Goal: Transaction & Acquisition: Book appointment/travel/reservation

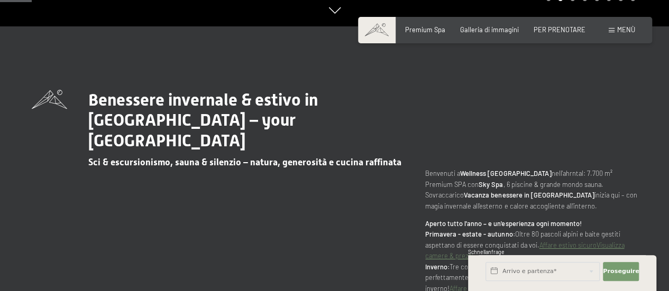
scroll to position [106, 0]
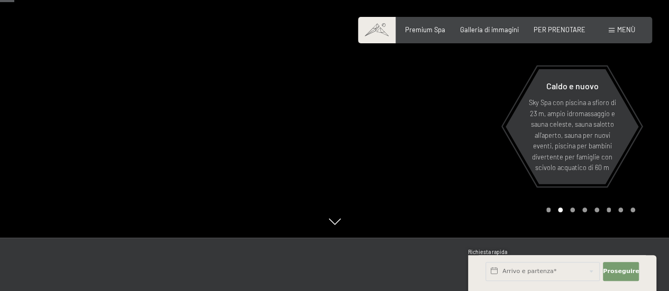
click at [564, 35] on div "Buchen Anfragen Premium Spa Galleria di immagini PER PRENOTARE Menù DE ESSO IN …" at bounding box center [505, 30] width 260 height 10
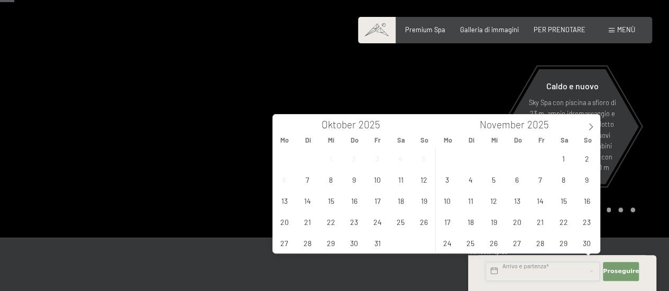
click at [544, 271] on input "text" at bounding box center [542, 271] width 114 height 19
click at [593, 124] on icon at bounding box center [590, 126] width 7 height 7
click at [558, 159] on span "6" at bounding box center [563, 158] width 21 height 21
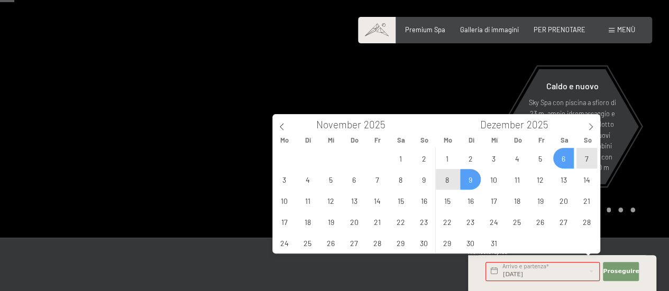
click at [475, 179] on span "9" at bounding box center [470, 179] width 21 height 21
type input "Sa. 06.12.2025 - Di. 09.12.2025"
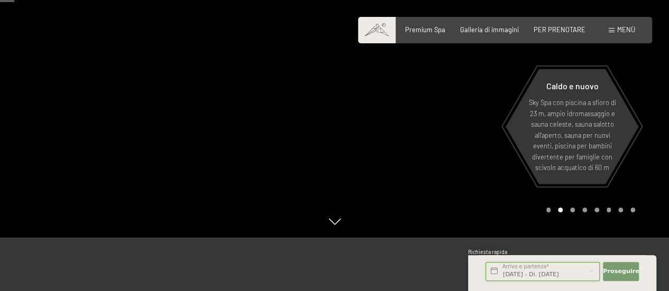
scroll to position [159, 0]
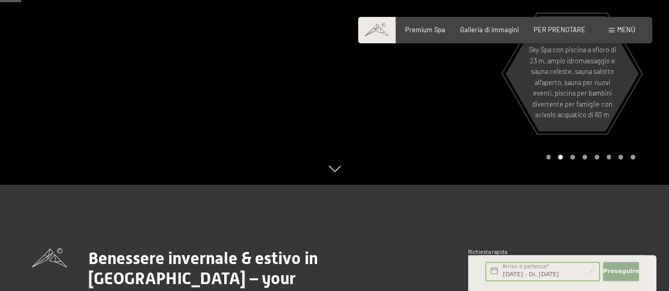
click at [609, 265] on button "Proseguire Nascondi campi di indirizzi" at bounding box center [621, 271] width 36 height 19
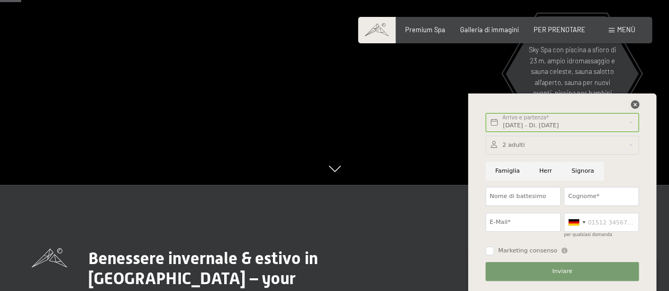
click at [637, 104] on icon at bounding box center [634, 104] width 8 height 8
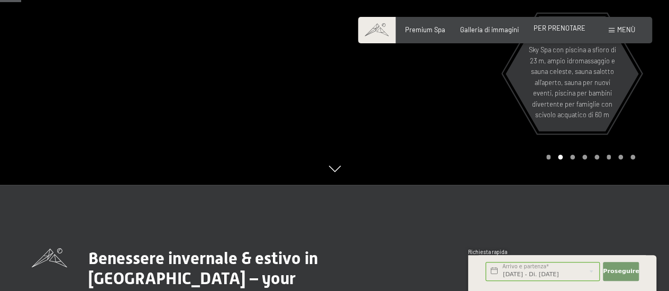
click at [562, 30] on font "PER PRENOTARE" at bounding box center [559, 28] width 52 height 8
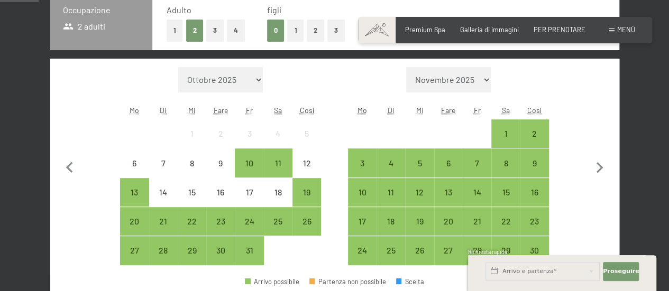
scroll to position [211, 0]
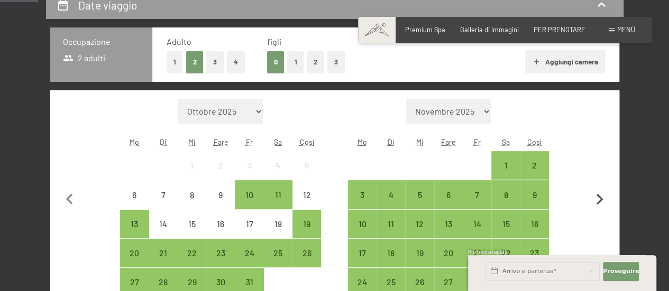
click at [601, 195] on icon "button" at bounding box center [599, 200] width 22 height 22
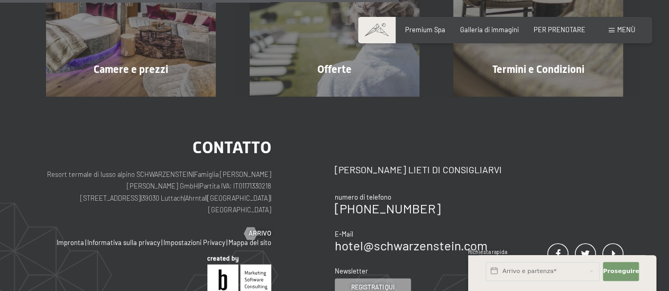
scroll to position [317, 0]
click at [558, 25] on font "PER PRENOTARE" at bounding box center [559, 28] width 52 height 8
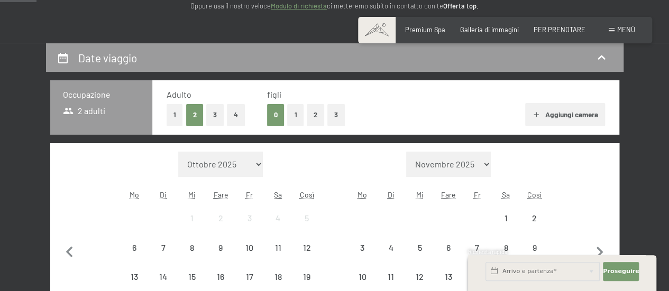
scroll to position [264, 0]
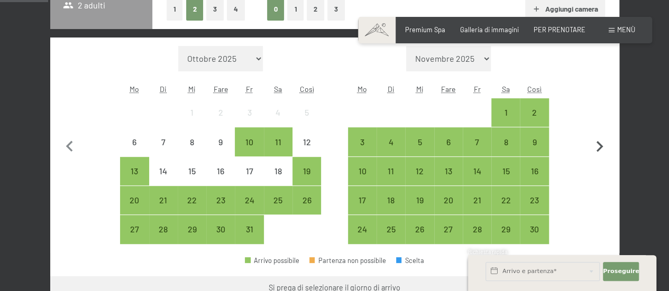
click at [598, 144] on icon "button" at bounding box center [599, 146] width 7 height 11
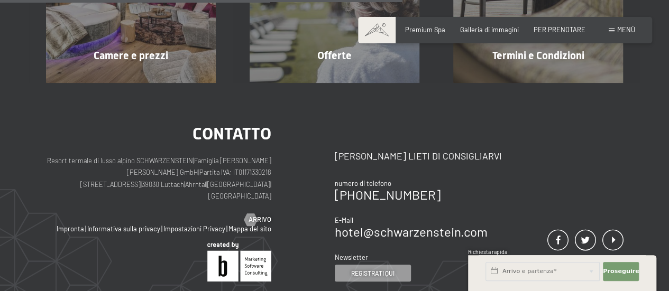
scroll to position [317, 0]
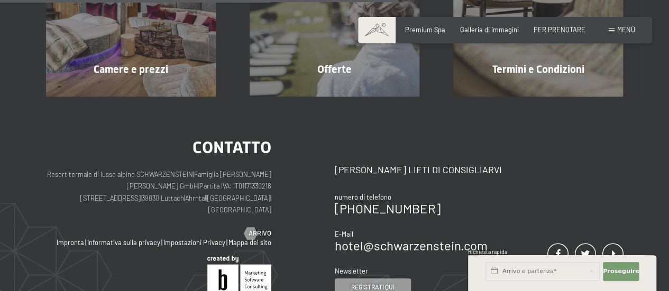
click at [548, 25] on div "Libro Richieste Premium Spa Galleria di immagini PER PRENOTARE Menù DE ESSO IN …" at bounding box center [505, 30] width 260 height 10
click at [549, 27] on font "PER PRENOTARE" at bounding box center [559, 28] width 52 height 8
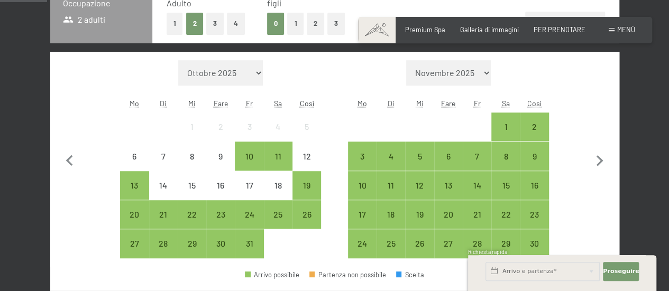
scroll to position [264, 0]
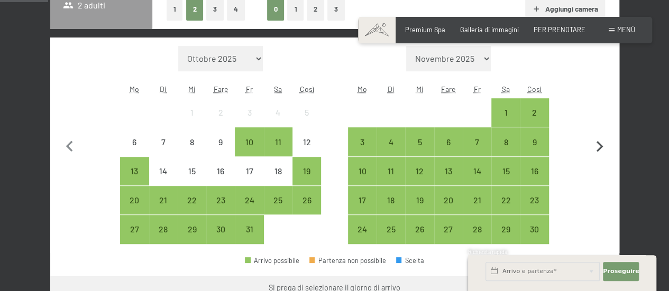
click at [597, 147] on icon "button" at bounding box center [599, 147] width 22 height 22
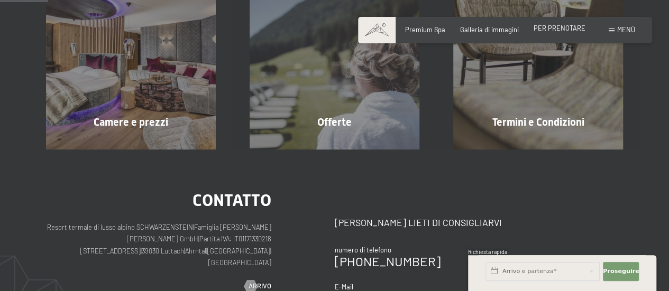
click at [562, 32] on div "PER PRENOTARE" at bounding box center [559, 29] width 52 height 10
click at [554, 29] on font "PER PRENOTARE" at bounding box center [559, 28] width 52 height 8
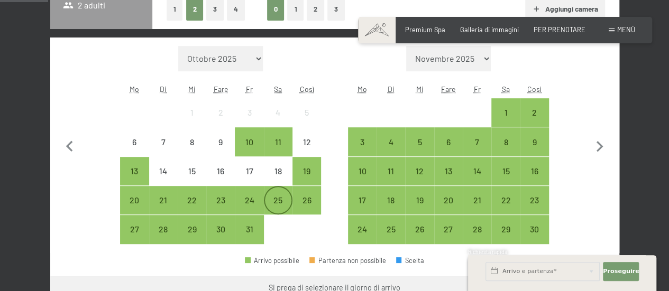
click at [279, 208] on div "25" at bounding box center [278, 209] width 26 height 26
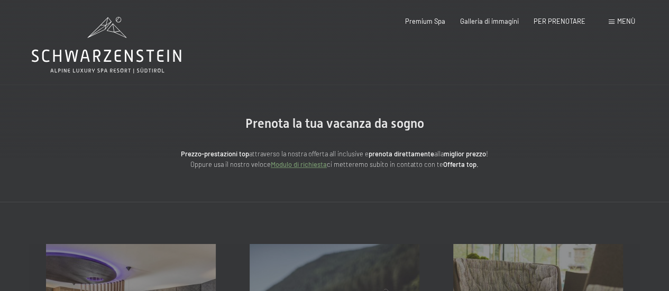
click at [609, 23] on span at bounding box center [611, 22] width 6 height 5
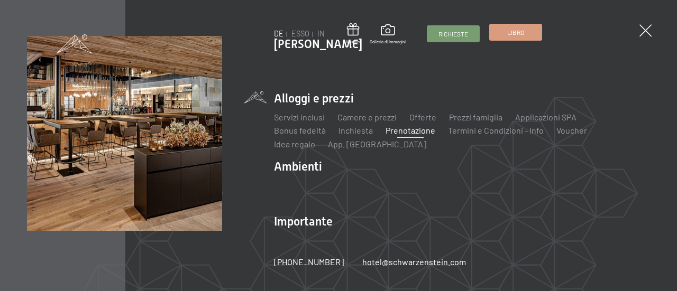
click at [530, 35] on link "Libro" at bounding box center [516, 32] width 52 height 16
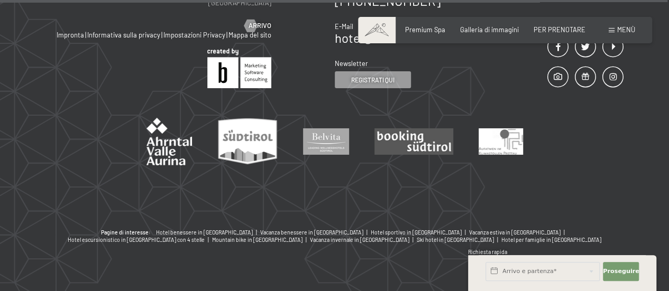
scroll to position [3635, 0]
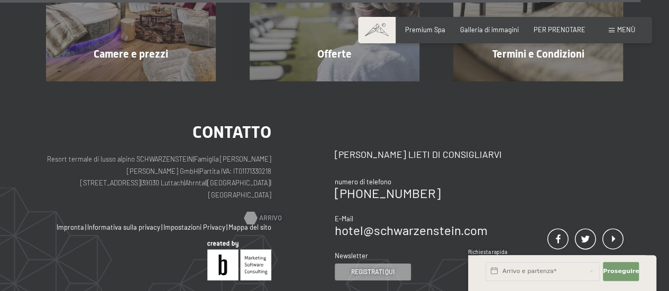
click at [260, 214] on font "Arrivo" at bounding box center [270, 218] width 23 height 8
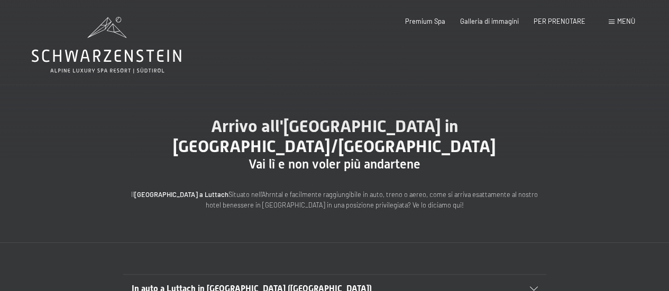
click at [608, 24] on span at bounding box center [611, 22] width 6 height 5
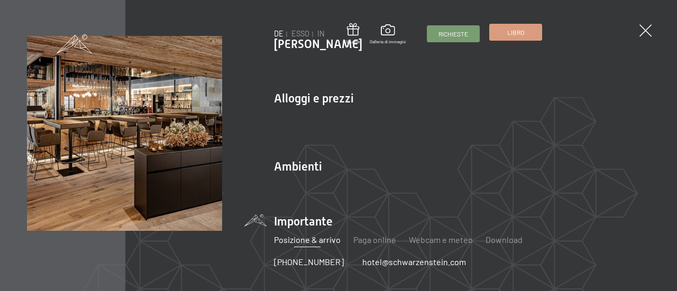
click at [528, 37] on link "Libro" at bounding box center [516, 32] width 52 height 16
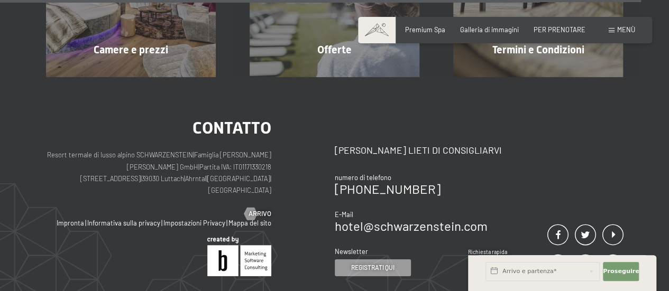
scroll to position [3529, 0]
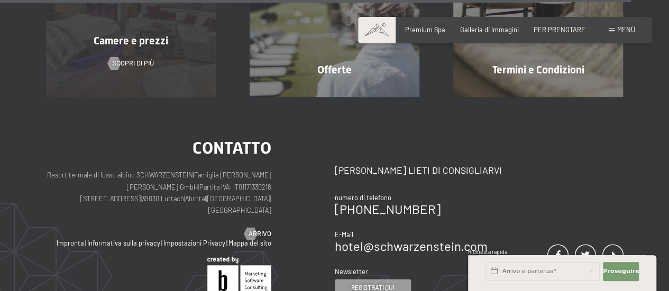
click at [124, 66] on div "Camere e prezzi Scopri di più" at bounding box center [131, 13] width 204 height 170
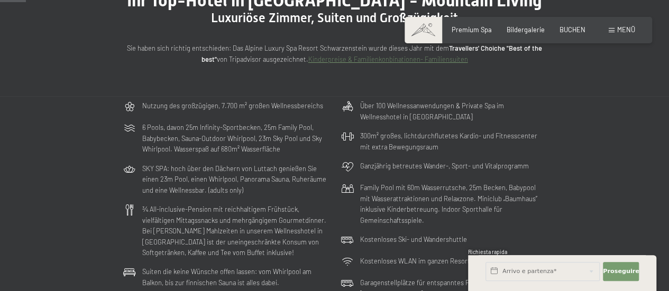
scroll to position [106, 0]
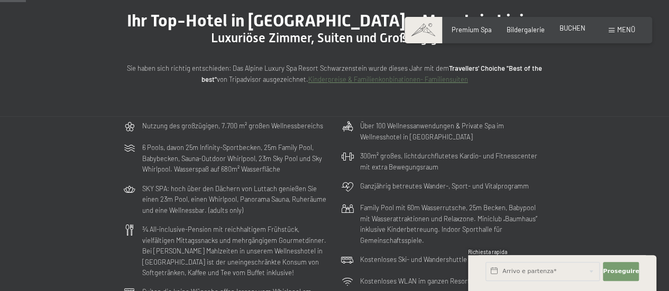
click at [574, 29] on span "BUCHEN" at bounding box center [572, 28] width 26 height 8
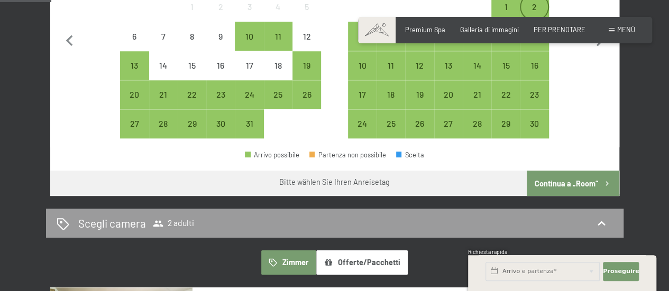
scroll to position [264, 0]
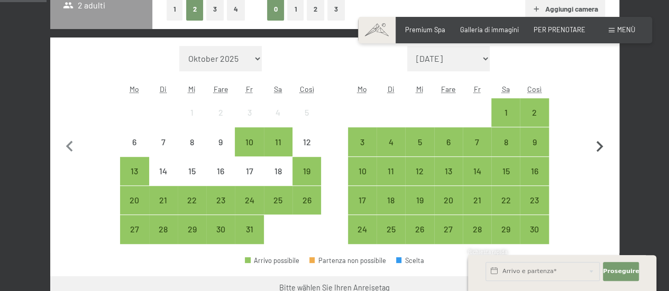
click at [597, 144] on icon "button" at bounding box center [599, 147] width 22 height 22
select select "2025-11-01"
select select "2025-12-01"
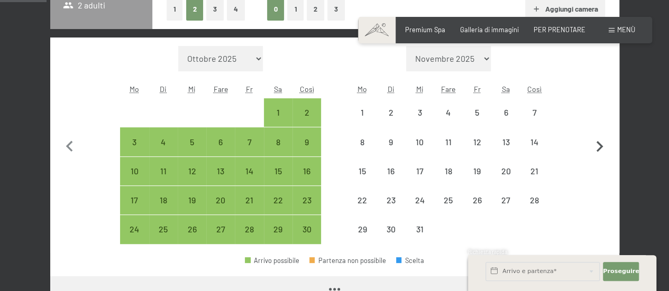
select select "2025-11-01"
select select "2025-12-01"
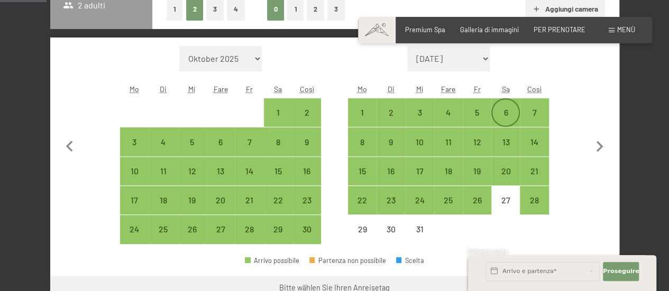
click at [506, 117] on font "6" at bounding box center [505, 112] width 4 height 10
select select "2025-11-01"
select select "2025-12-01"
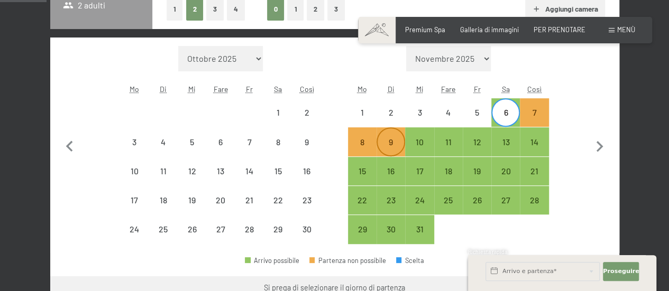
click at [396, 139] on div "9" at bounding box center [390, 151] width 26 height 26
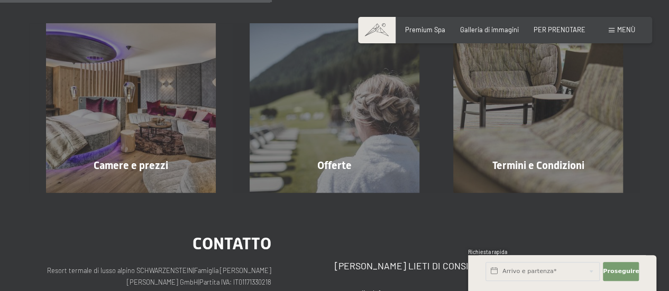
scroll to position [211, 0]
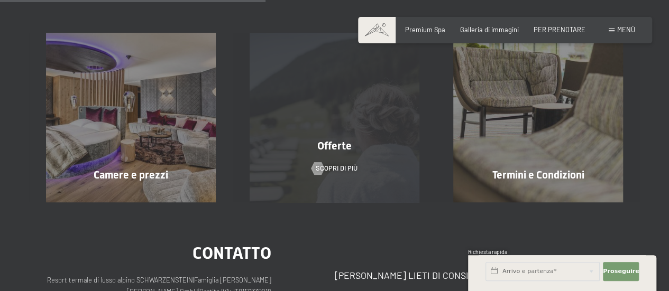
click at [340, 152] on div "Offerte" at bounding box center [335, 145] width 204 height 15
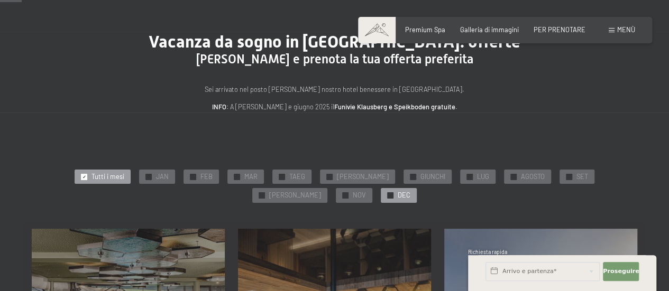
click at [398, 197] on font "DEC" at bounding box center [404, 195] width 13 height 8
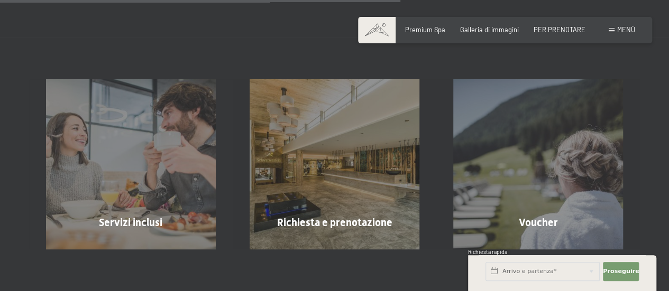
scroll to position [687, 0]
